Goal: Ask a question: Seek information or help from site administrators or community

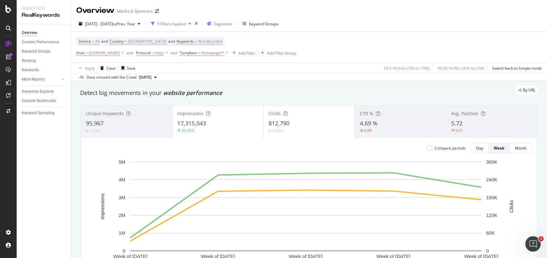
click at [232, 26] on div "Segments" at bounding box center [223, 23] width 18 height 5
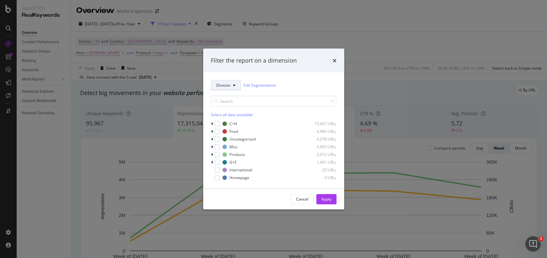
click at [232, 86] on button "Division" at bounding box center [226, 85] width 30 height 10
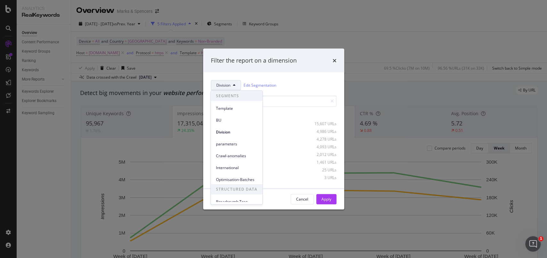
click at [362, 45] on div "Filter the report on a dimension Division Edit Segmentation Select all data ava…" at bounding box center [273, 129] width 547 height 258
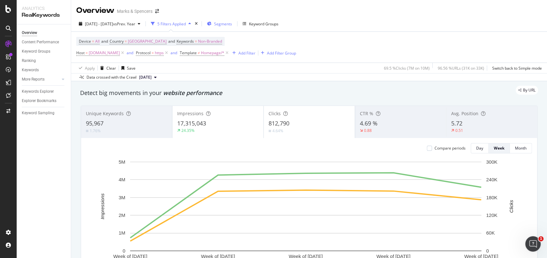
click at [232, 23] on span "Segments" at bounding box center [223, 23] width 18 height 5
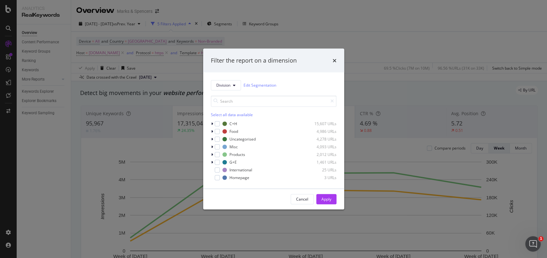
click at [376, 43] on div "Filter the report on a dimension Division Edit Segmentation Select all data ava…" at bounding box center [273, 129] width 547 height 258
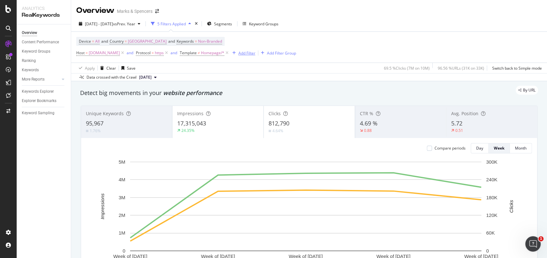
click at [255, 53] on div "Add Filter" at bounding box center [246, 52] width 17 height 5
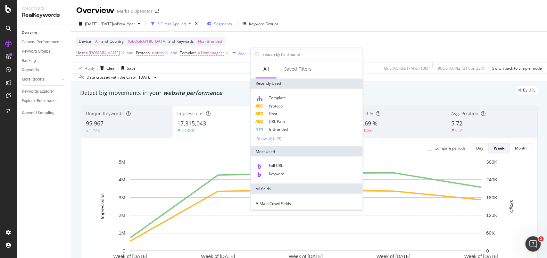
click at [232, 26] on span "Segments" at bounding box center [223, 23] width 18 height 5
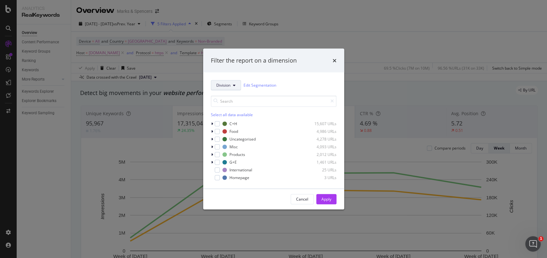
click at [233, 83] on icon "modal" at bounding box center [234, 85] width 3 height 4
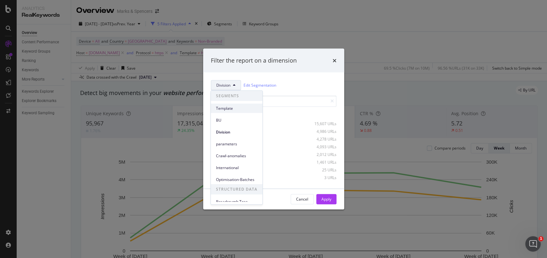
click at [227, 107] on span "Template" at bounding box center [236, 108] width 41 height 6
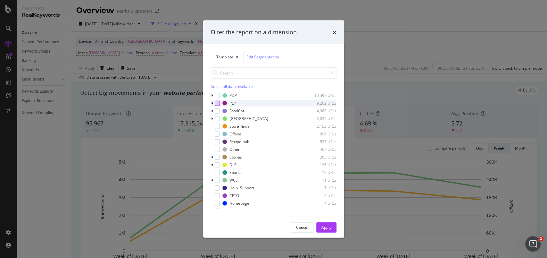
click at [218, 104] on div "modal" at bounding box center [217, 102] width 5 height 5
click at [325, 225] on div "Apply" at bounding box center [326, 226] width 10 height 5
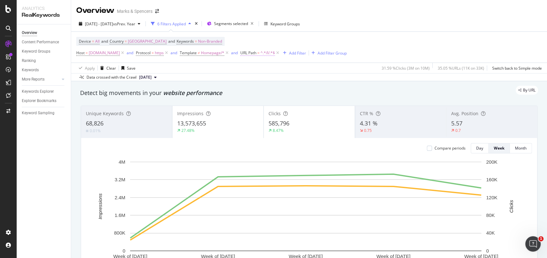
click at [275, 52] on span "^.*/l/.*$" at bounding box center [267, 52] width 14 height 9
click at [289, 79] on input "/l/" at bounding box center [297, 79] width 61 height 10
type input "/l/women"
click at [334, 94] on div "Apply" at bounding box center [332, 92] width 10 height 5
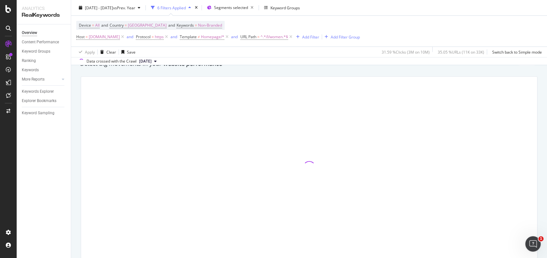
scroll to position [43, 0]
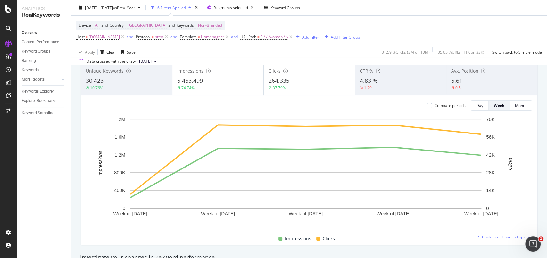
click at [231, 81] on div "5,463,499" at bounding box center [217, 81] width 81 height 8
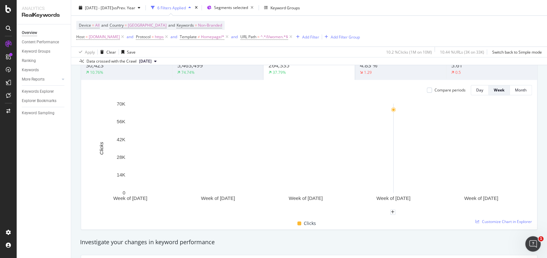
scroll to position [60, 0]
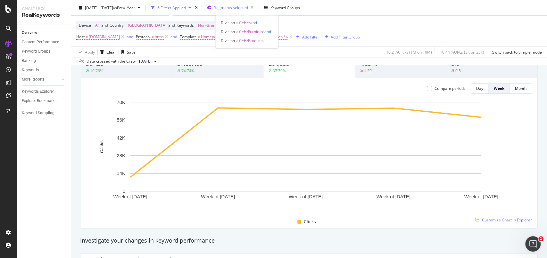
click at [248, 9] on span "Segments selected" at bounding box center [231, 7] width 34 height 5
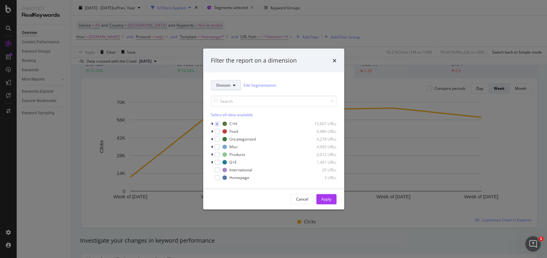
click at [232, 86] on button "Division" at bounding box center [226, 85] width 30 height 10
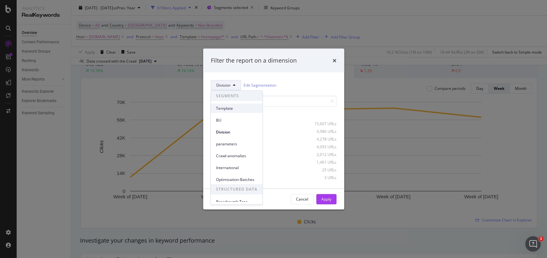
click at [227, 107] on span "Template" at bounding box center [236, 108] width 41 height 6
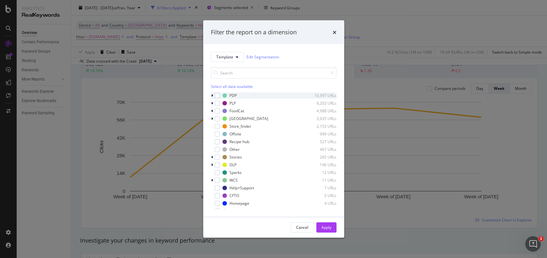
click at [211, 96] on icon "modal" at bounding box center [212, 95] width 2 height 4
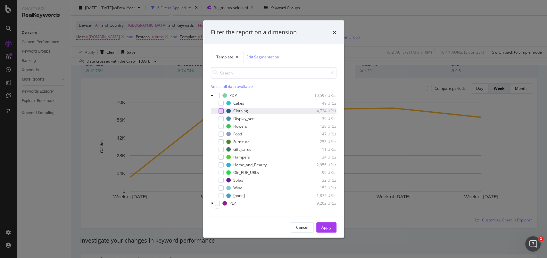
click at [220, 110] on div "modal" at bounding box center [220, 110] width 5 height 5
click at [221, 127] on div "modal" at bounding box center [220, 125] width 5 height 5
click at [218, 150] on div "modal" at bounding box center [220, 148] width 5 height 5
click at [220, 156] on div "modal" at bounding box center [220, 156] width 5 height 5
click at [220, 163] on div "modal" at bounding box center [220, 164] width 5 height 5
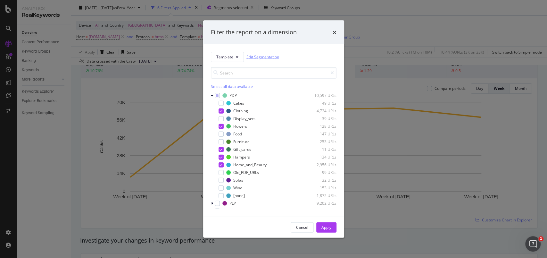
click at [263, 58] on link "Edit Segmentation" at bounding box center [262, 56] width 33 height 7
click at [265, 53] on link "Edit Segmentation" at bounding box center [262, 56] width 33 height 7
click at [30, 142] on div "Filter the report on a dimension Template Edit Segmentation Select all data ava…" at bounding box center [273, 129] width 547 height 258
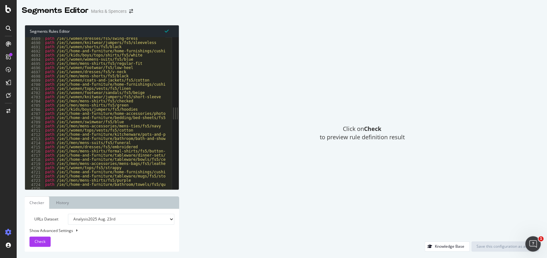
scroll to position [5207, 0]
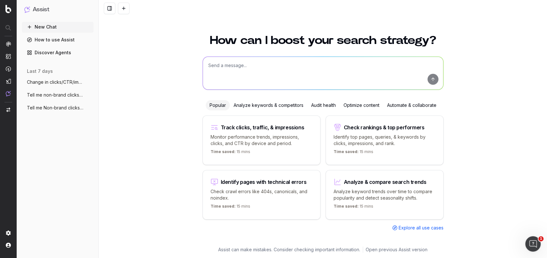
click at [263, 62] on textarea at bounding box center [323, 73] width 240 height 33
type textarea "TOTAL CLICKS LAST 7 DAYS FOR WOMEN"
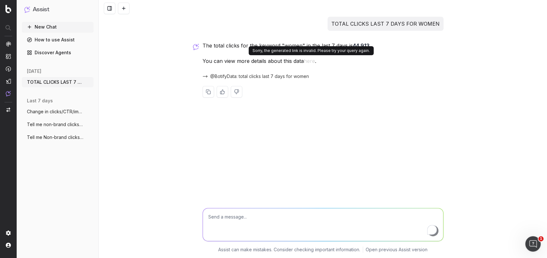
click at [307, 62] on button "here" at bounding box center [309, 60] width 11 height 9
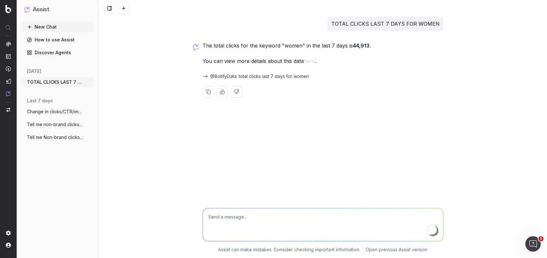
click at [311, 60] on button "here" at bounding box center [309, 60] width 11 height 9
click at [310, 60] on button "here" at bounding box center [309, 60] width 11 height 9
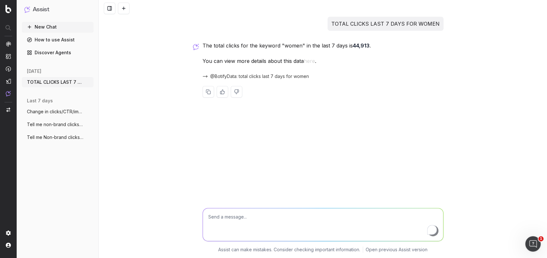
click at [309, 60] on button "here" at bounding box center [309, 60] width 11 height 9
click at [309, 59] on button "here" at bounding box center [309, 60] width 11 height 9
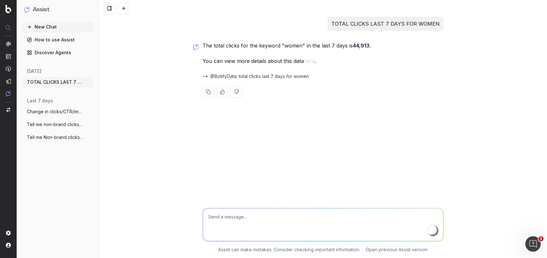
click at [309, 59] on button "here" at bounding box center [309, 60] width 11 height 9
click at [308, 59] on button "here" at bounding box center [309, 60] width 11 height 9
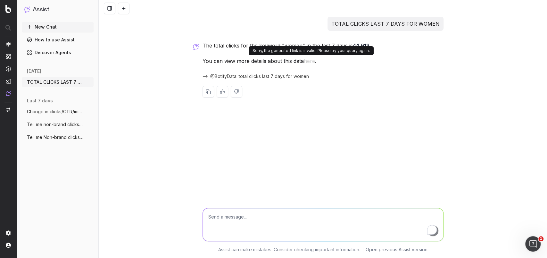
drag, startPoint x: 310, startPoint y: 62, endPoint x: 264, endPoint y: 147, distance: 96.9
click at [263, 154] on div "TOTAL CLICKS LAST 7 DAYS FOR WOMEN The total clicks for the keyword "women" in …" at bounding box center [323, 129] width 448 height 258
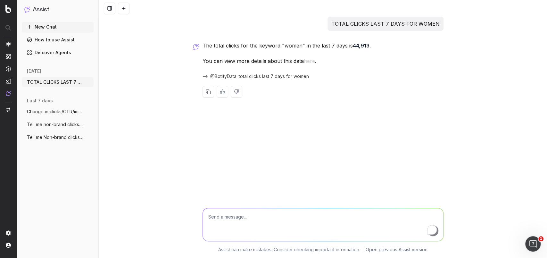
click at [313, 61] on button "here" at bounding box center [309, 60] width 11 height 9
